Goal: Transaction & Acquisition: Purchase product/service

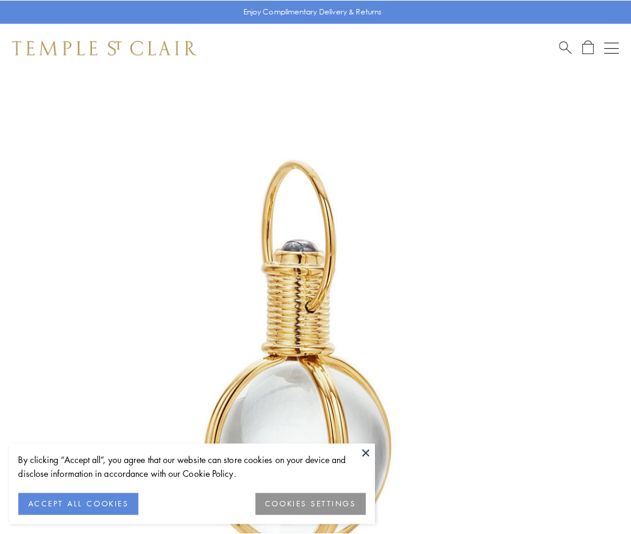
scroll to position [314, 0]
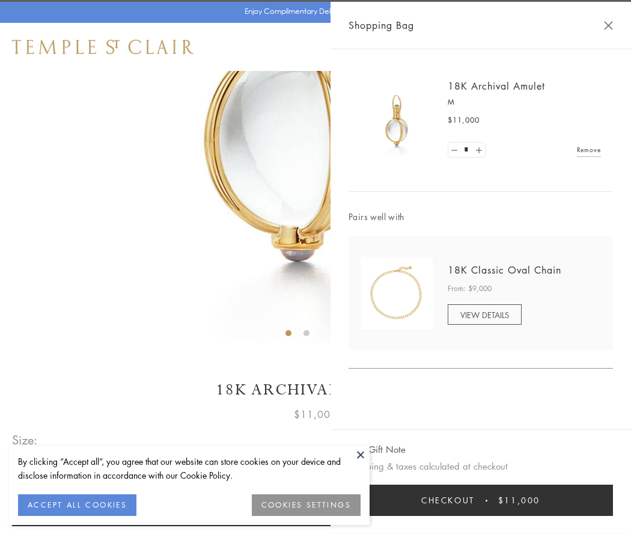
click at [481, 500] on button "Checkout $11,000" at bounding box center [481, 499] width 264 height 31
